Goal: Information Seeking & Learning: Find specific fact

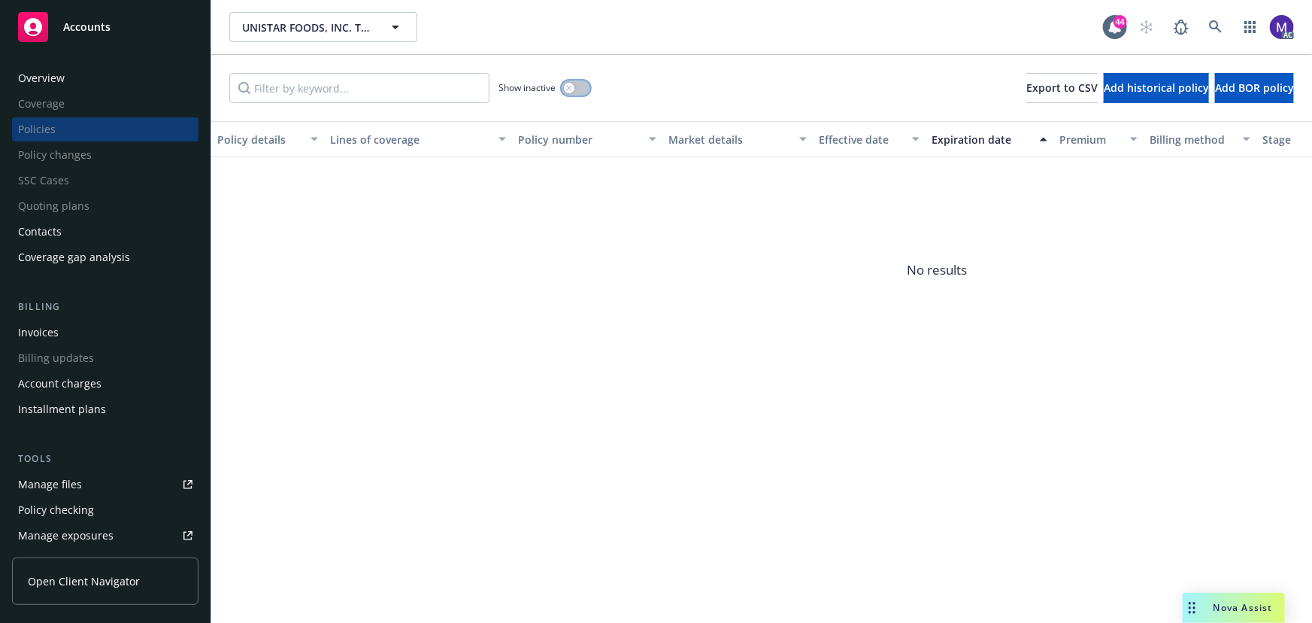
click at [573, 90] on div "button" at bounding box center [569, 88] width 11 height 11
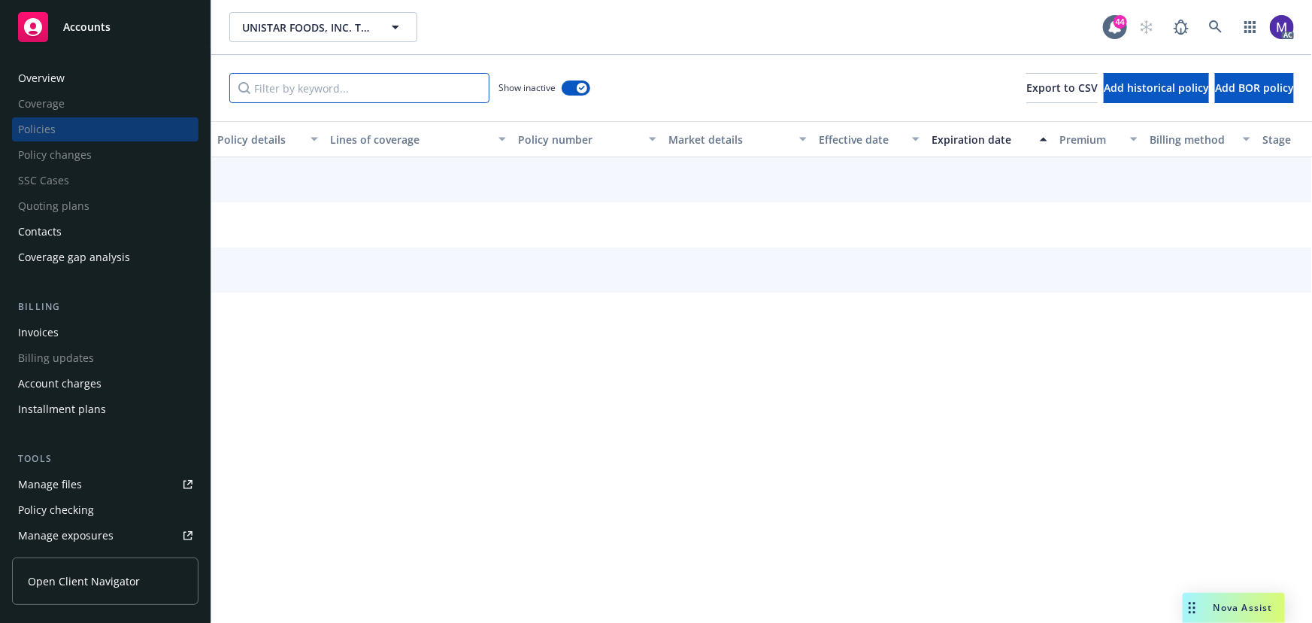
click at [360, 88] on input "Filter by keyword..." at bounding box center [359, 88] width 260 height 30
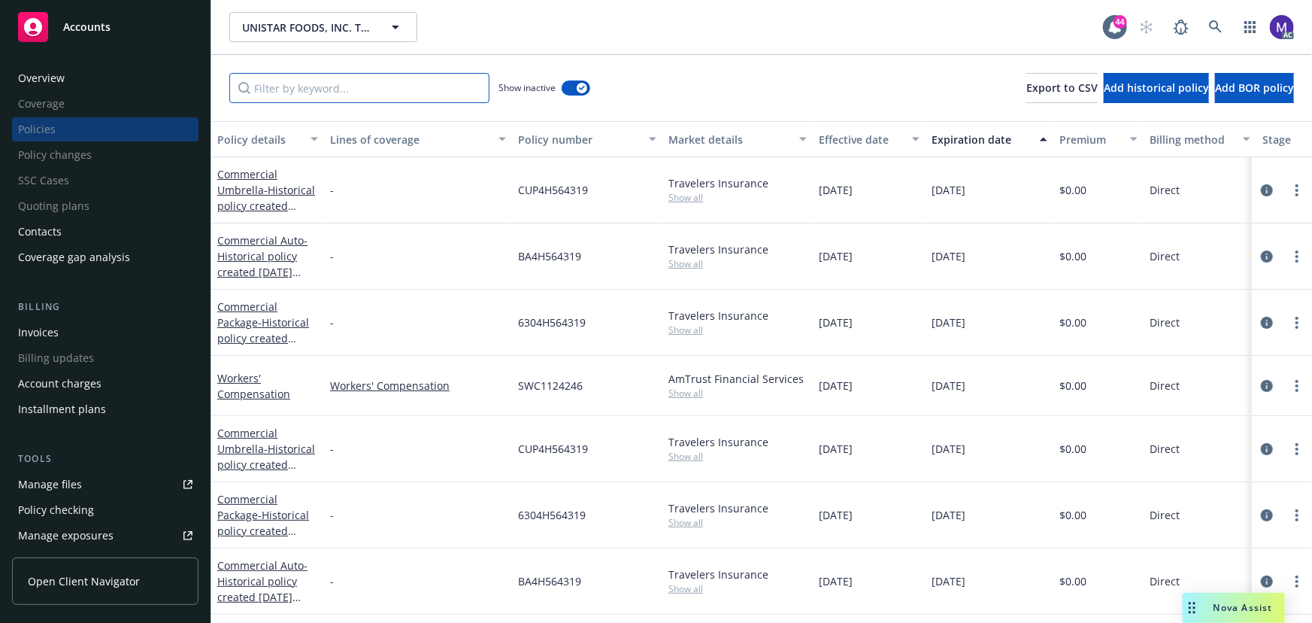
click at [358, 85] on input "Filter by keyword..." at bounding box center [359, 88] width 260 height 30
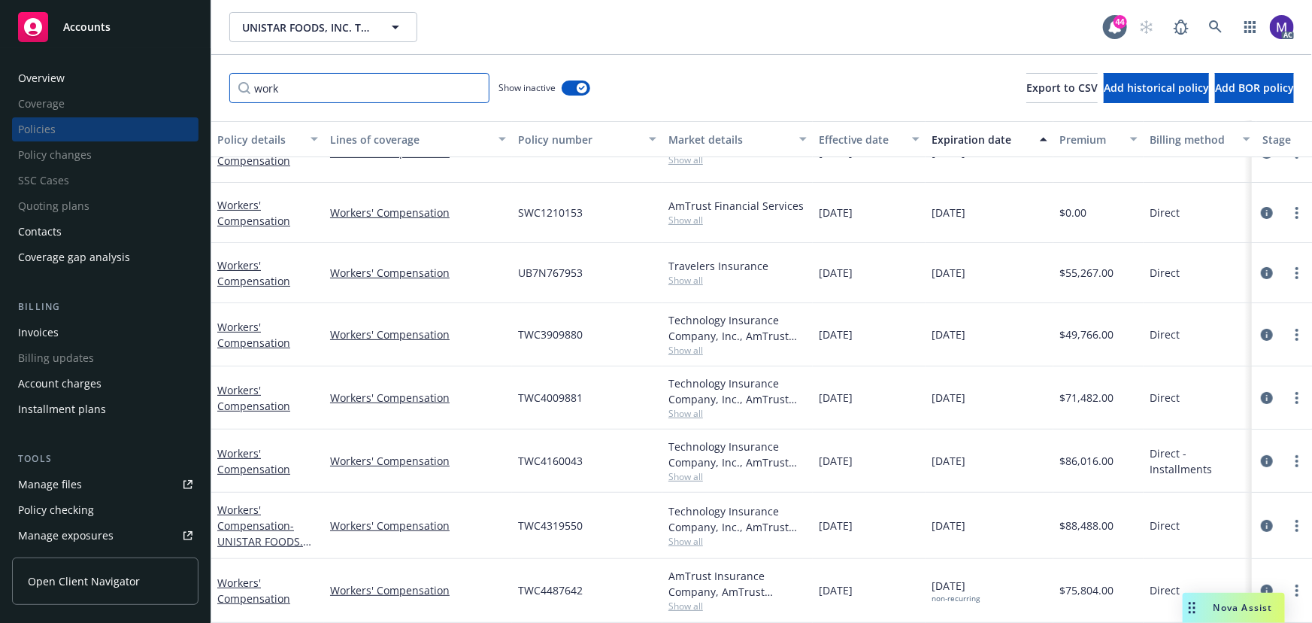
scroll to position [104, 360]
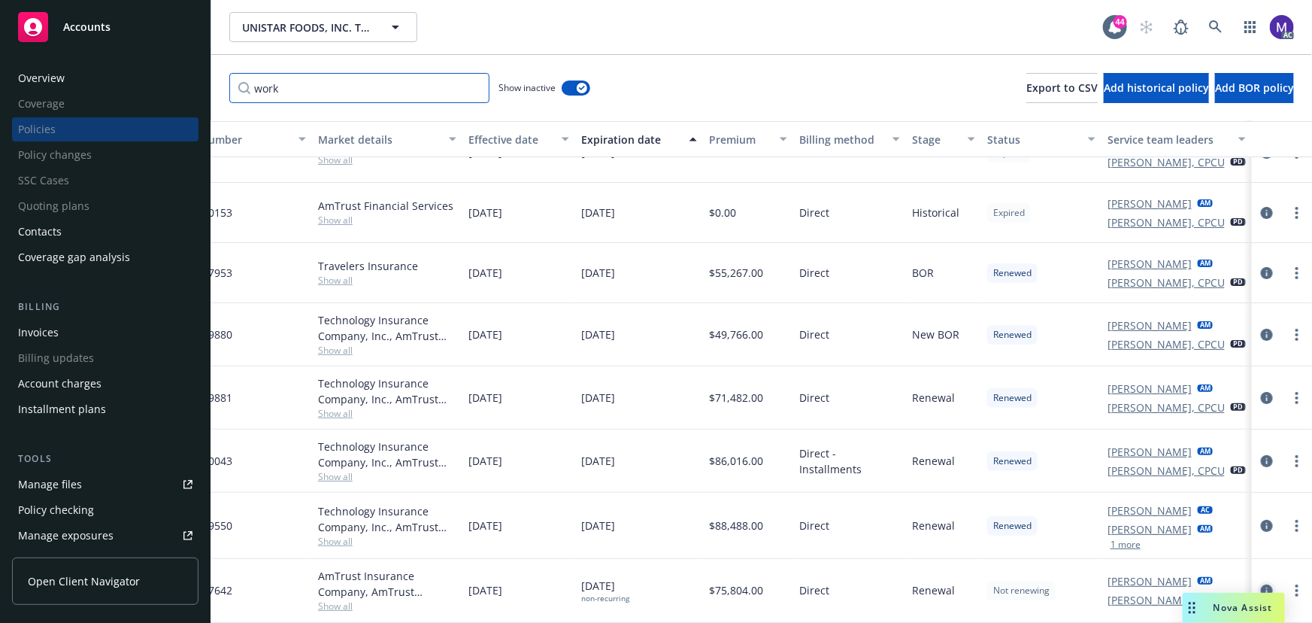
type input "work"
click at [1261, 584] on icon "circleInformation" at bounding box center [1267, 590] width 12 height 12
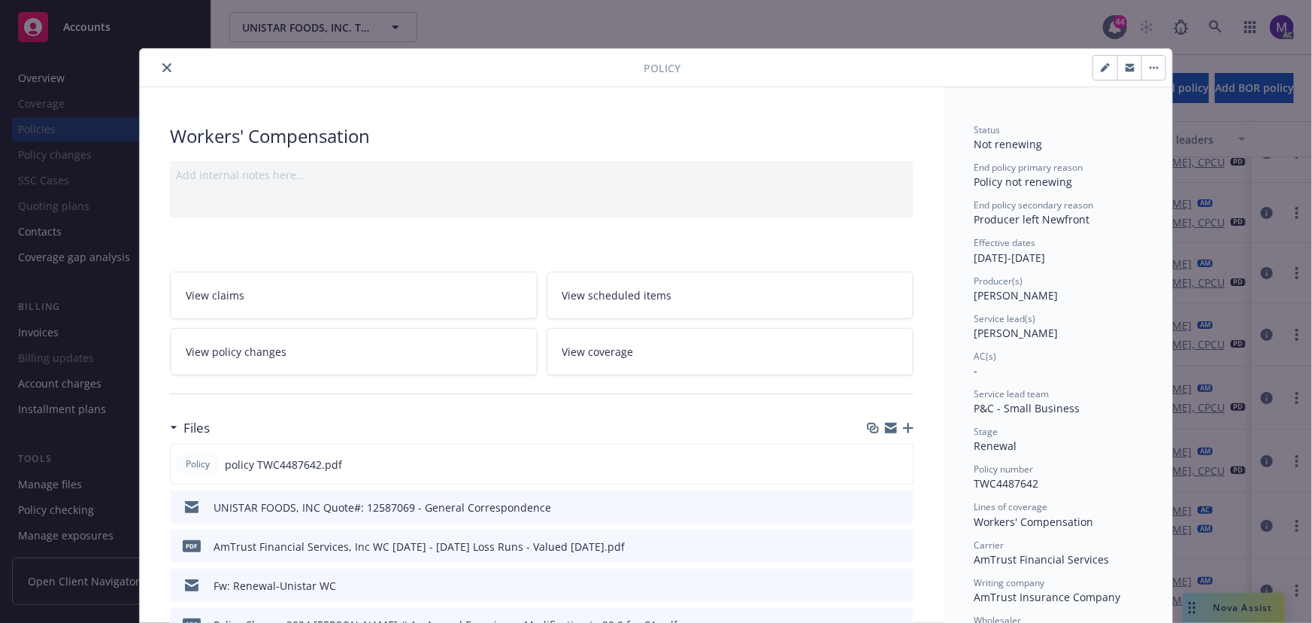
click at [162, 64] on icon "close" at bounding box center [166, 67] width 9 height 9
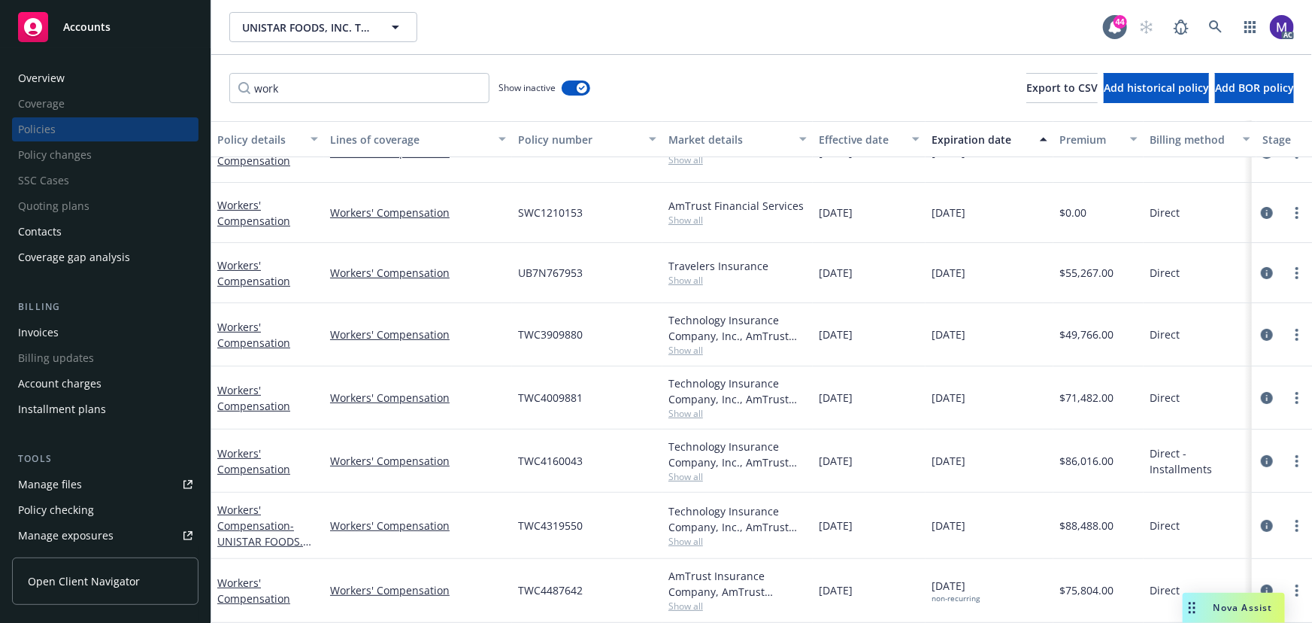
scroll to position [104, 360]
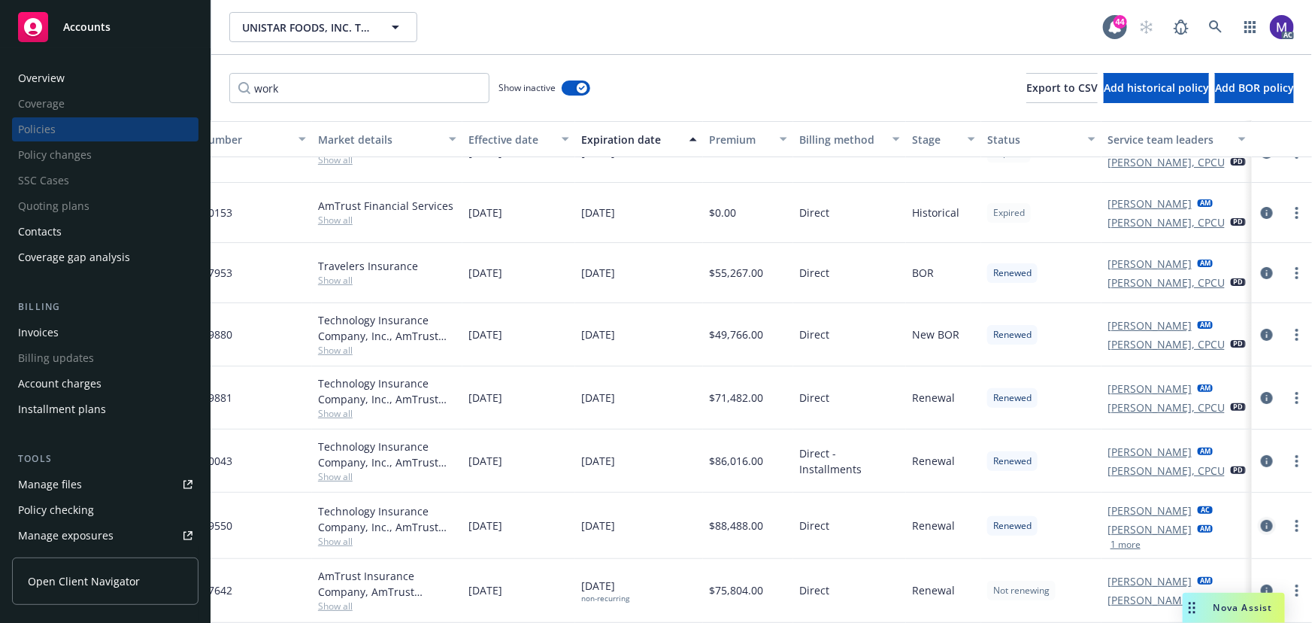
click at [1261, 520] on icon "circleInformation" at bounding box center [1267, 526] width 12 height 12
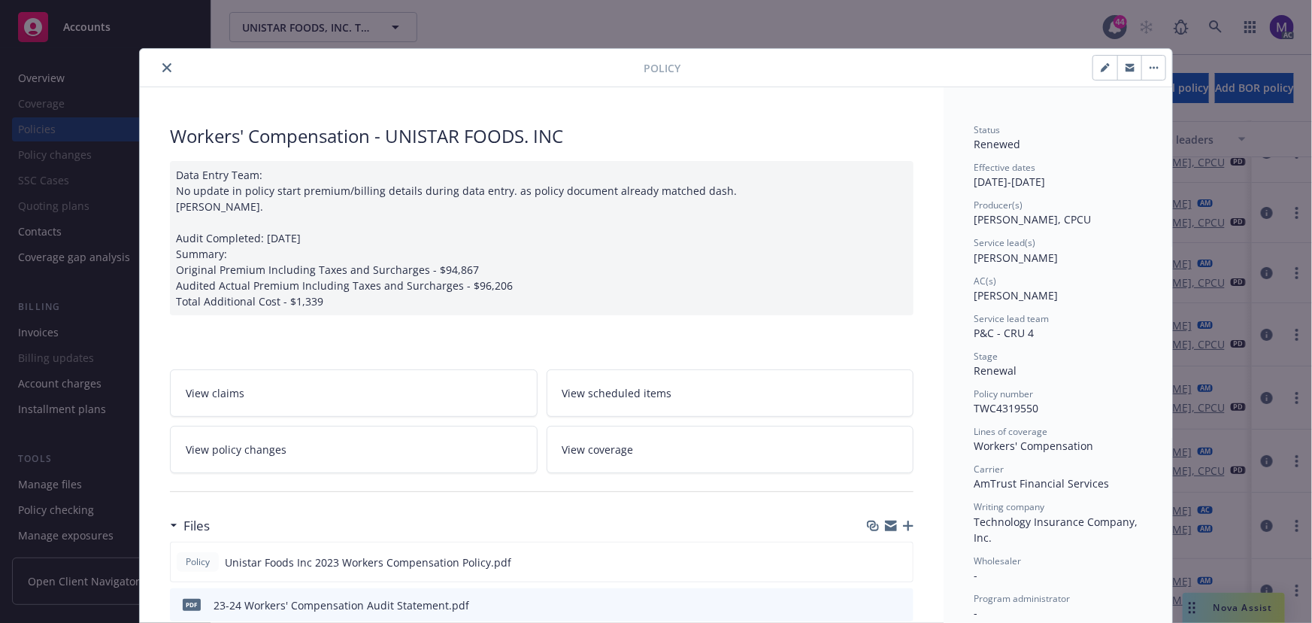
click at [165, 65] on icon "close" at bounding box center [166, 67] width 9 height 9
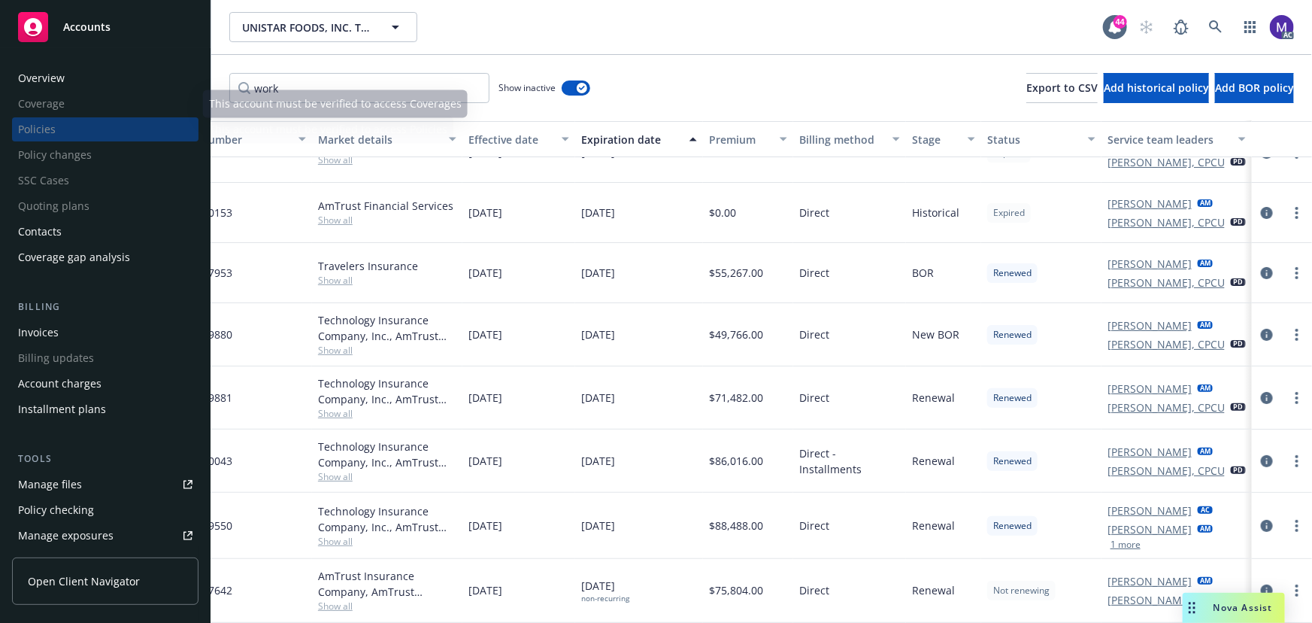
click at [76, 71] on div "Overview" at bounding box center [105, 78] width 174 height 24
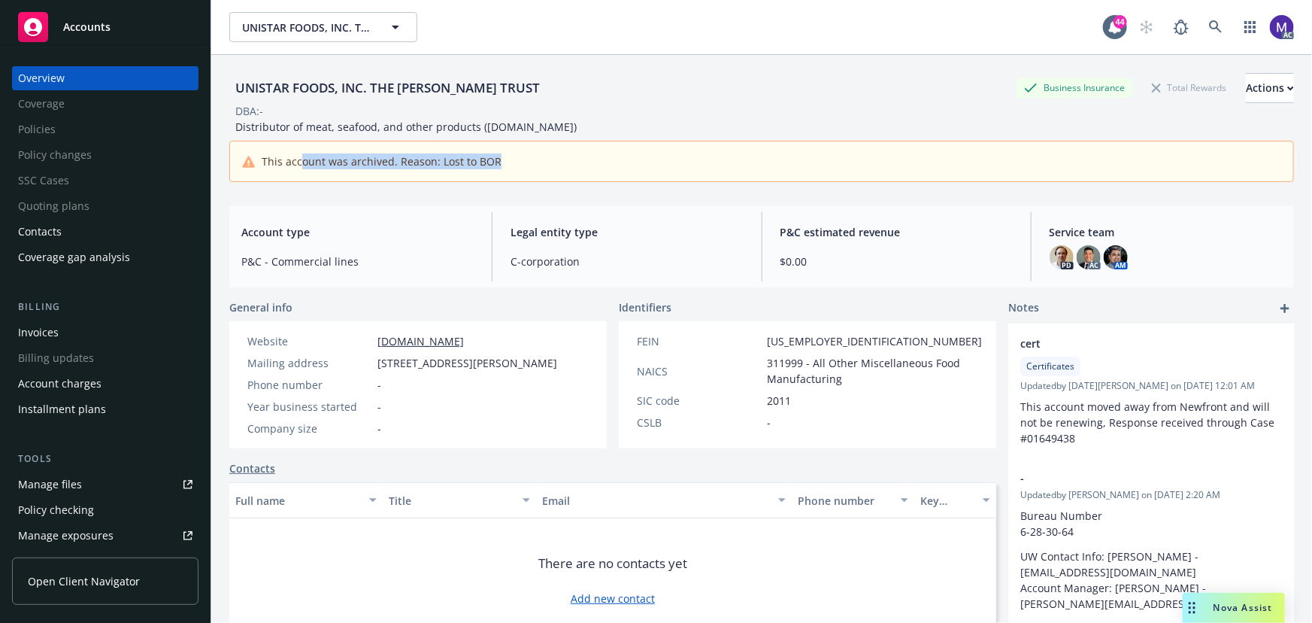
drag, startPoint x: 298, startPoint y: 156, endPoint x: 529, endPoint y: 161, distance: 231.7
click at [529, 161] on div "This account was archived. Reason: Lost to BOR" at bounding box center [761, 161] width 1039 height 16
click at [531, 160] on div "This account was archived. Reason: Lost to BOR" at bounding box center [761, 161] width 1039 height 16
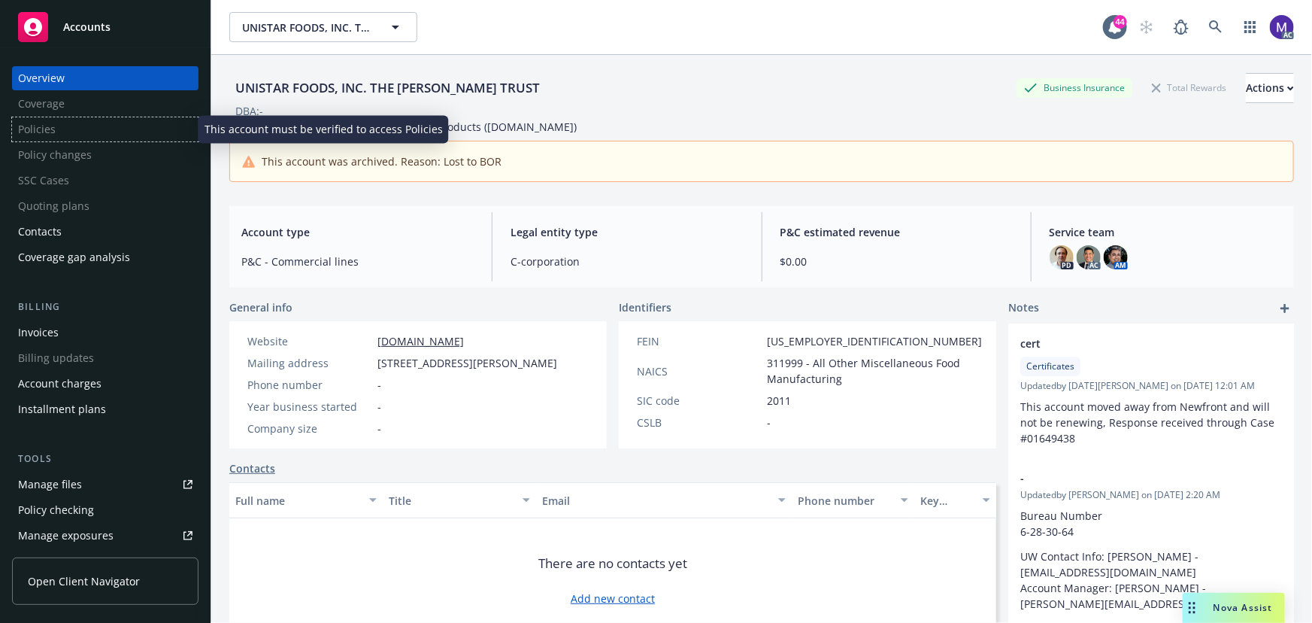
click at [72, 135] on div "Policies" at bounding box center [105, 129] width 187 height 24
click at [62, 135] on div "Policies" at bounding box center [105, 129] width 187 height 24
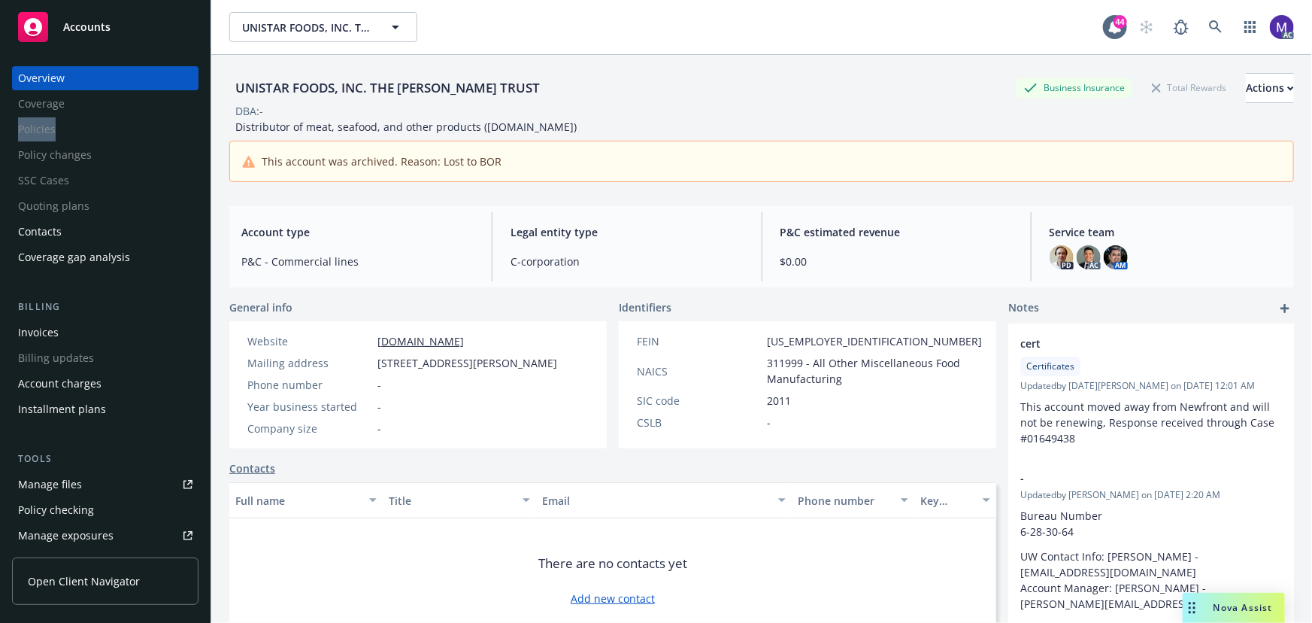
click at [68, 75] on div "Overview" at bounding box center [105, 78] width 174 height 24
